Goal: Browse casually

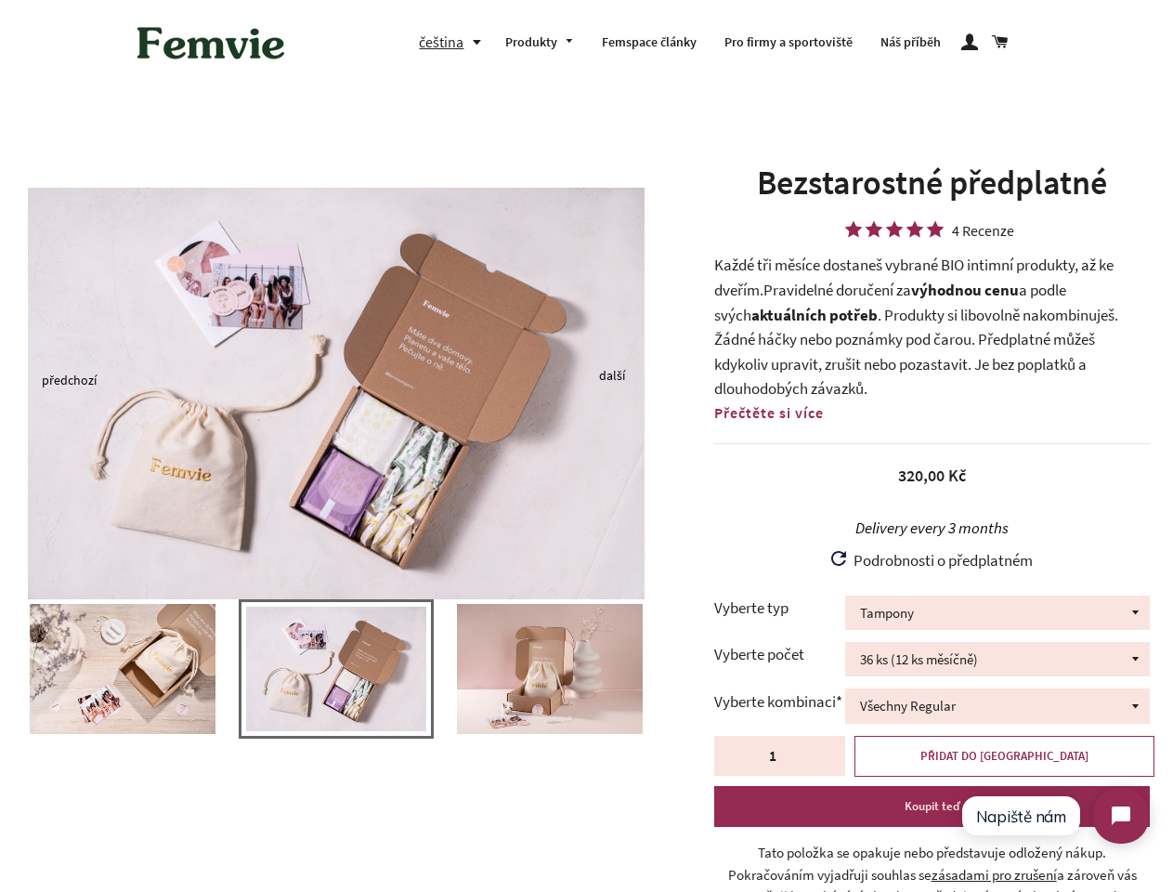
click at [586, 446] on img at bounding box center [336, 393] width 617 height 411
click at [454, 42] on button "čeština" at bounding box center [455, 42] width 72 height 25
click at [336, 379] on img at bounding box center [336, 393] width 617 height 411
click at [336, 678] on img at bounding box center [336, 669] width 180 height 124
click at [0, 669] on div at bounding box center [336, 678] width 672 height 158
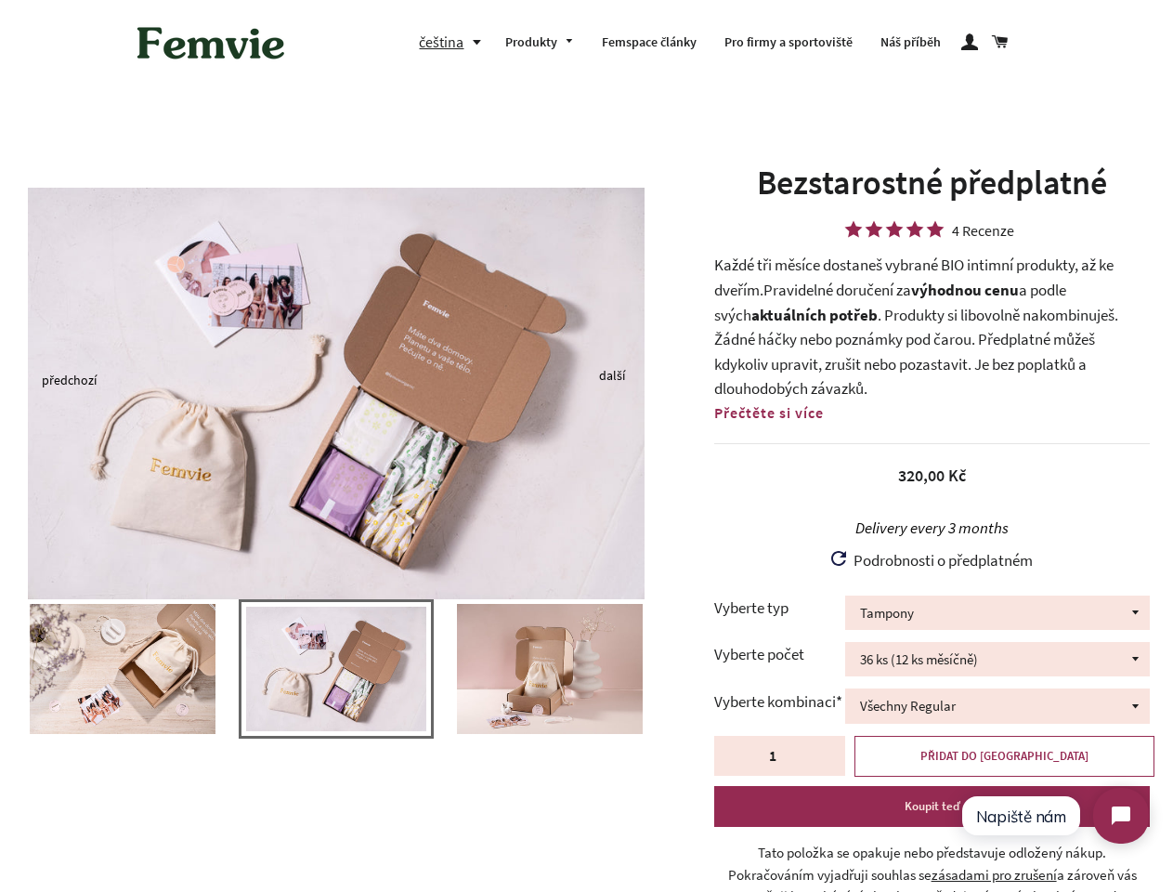
click at [0, 669] on div at bounding box center [336, 678] width 672 height 158
click at [3, 669] on div at bounding box center [336, 678] width 672 height 158
click at [123, 669] on img at bounding box center [123, 669] width 186 height 130
click at [336, 669] on img at bounding box center [336, 669] width 180 height 124
